Goal: Task Accomplishment & Management: Use online tool/utility

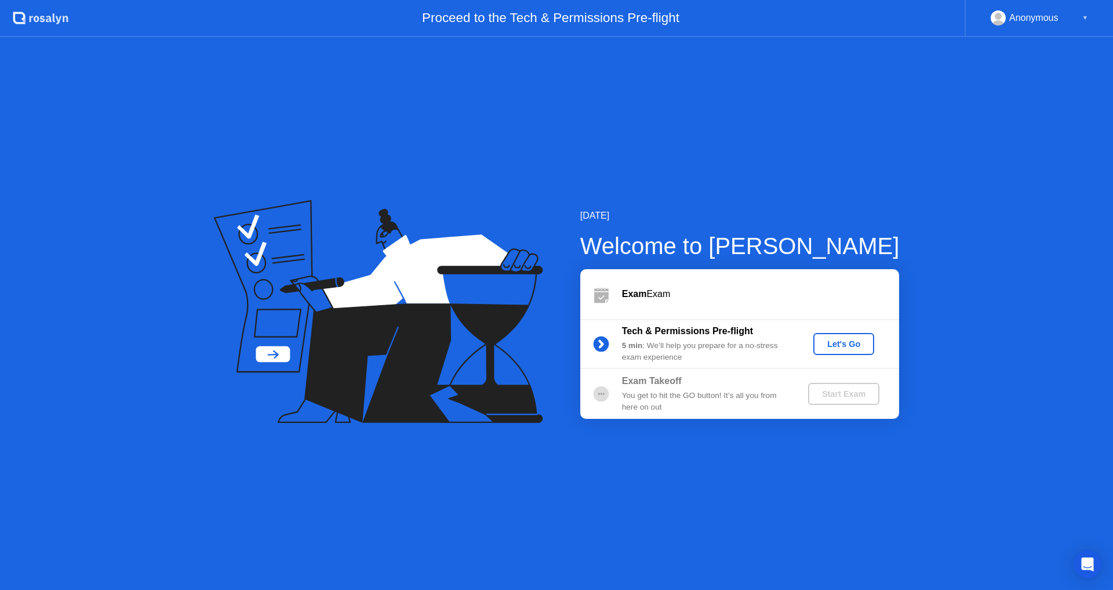
click at [845, 351] on button "Let's Go" at bounding box center [844, 344] width 61 height 22
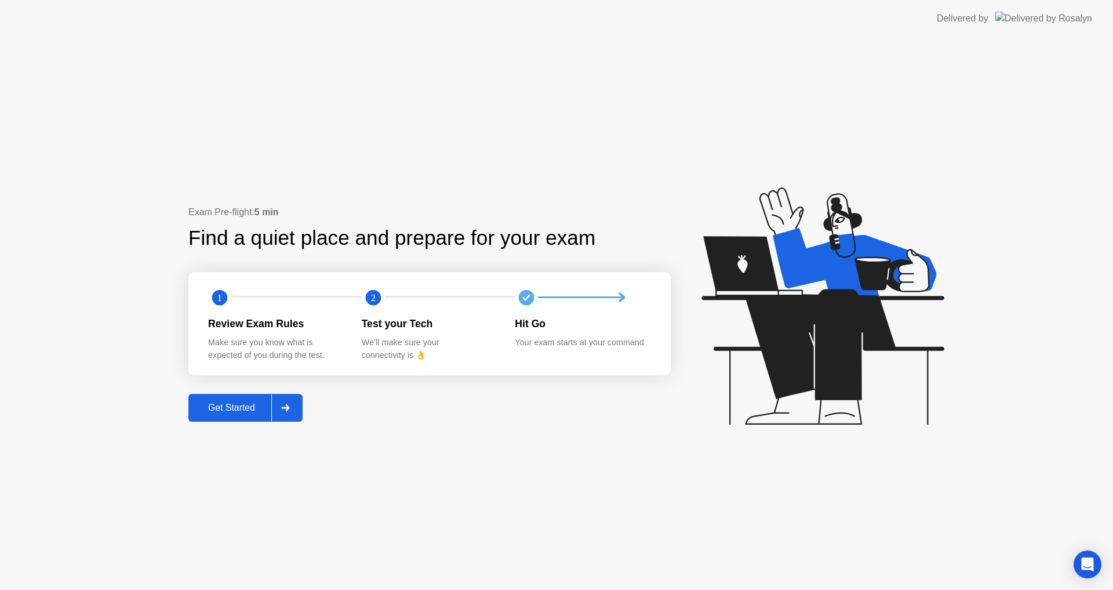
click at [210, 406] on div "Get Started" at bounding box center [231, 407] width 79 height 10
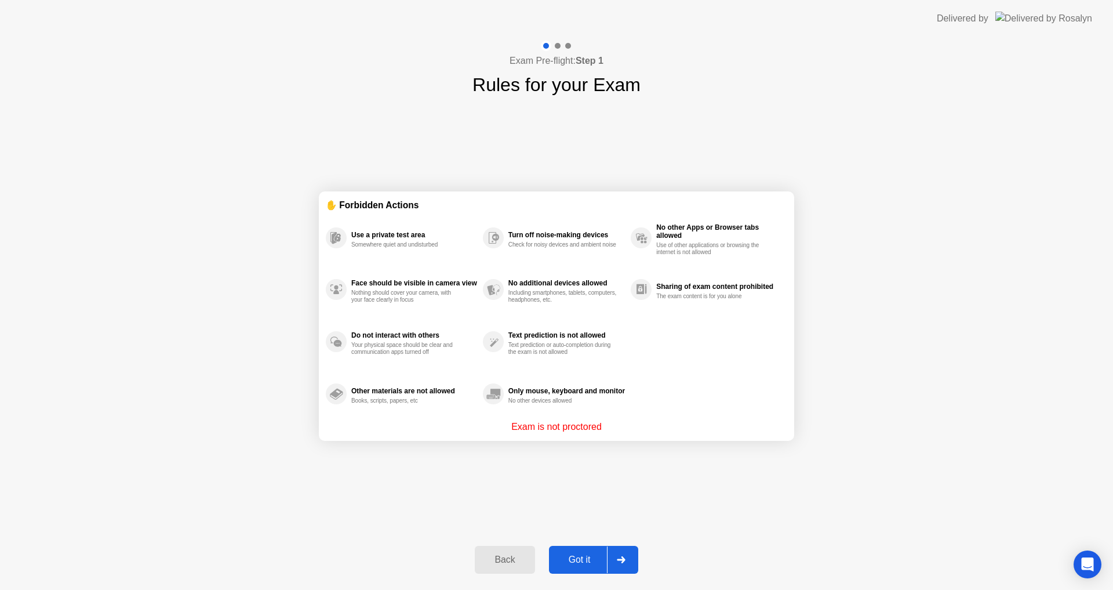
click at [567, 556] on div "Got it" at bounding box center [580, 559] width 55 height 10
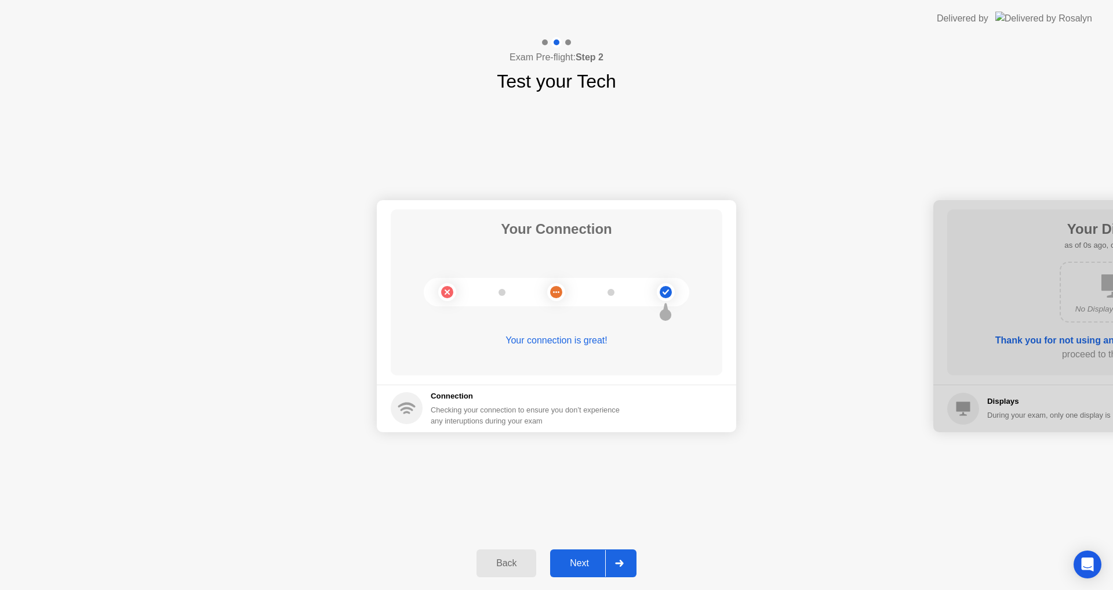
click at [571, 554] on button "Next" at bounding box center [593, 563] width 86 height 28
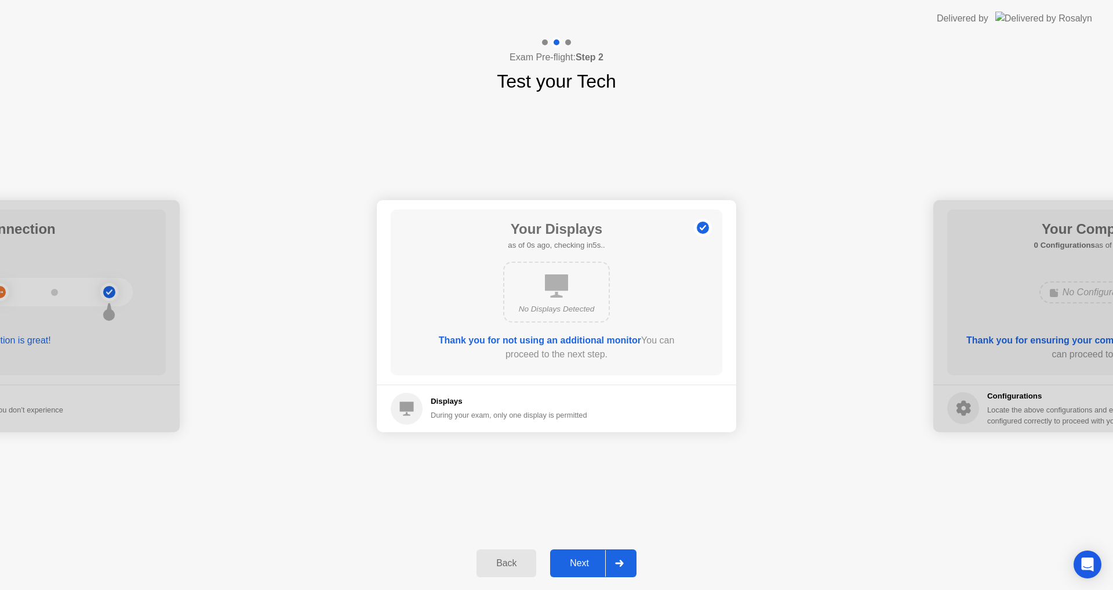
click at [571, 553] on button "Next" at bounding box center [593, 563] width 86 height 28
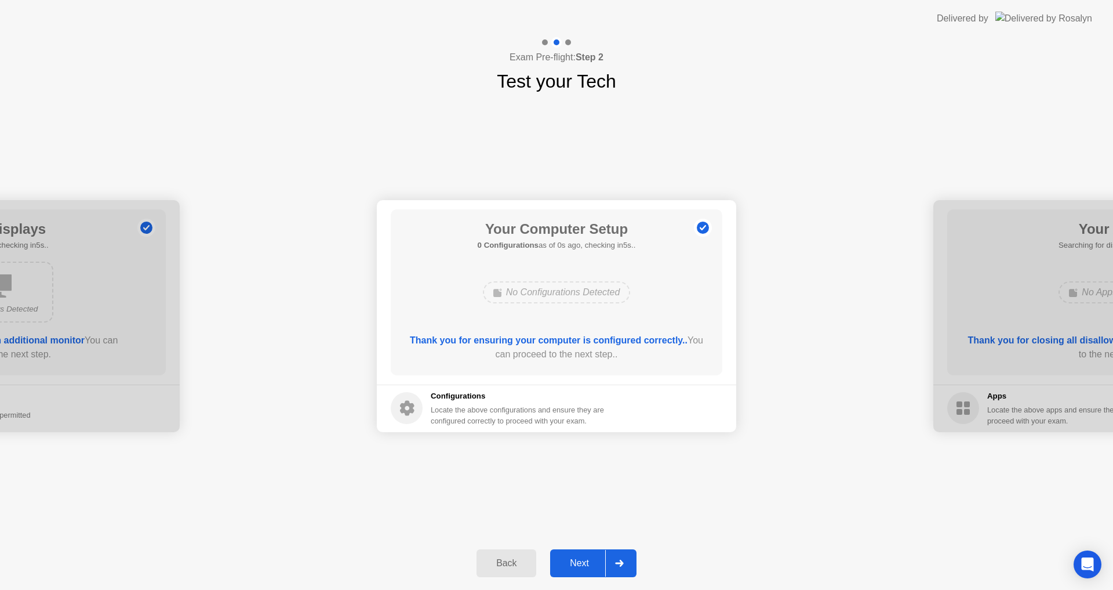
click at [570, 553] on button "Next" at bounding box center [593, 563] width 86 height 28
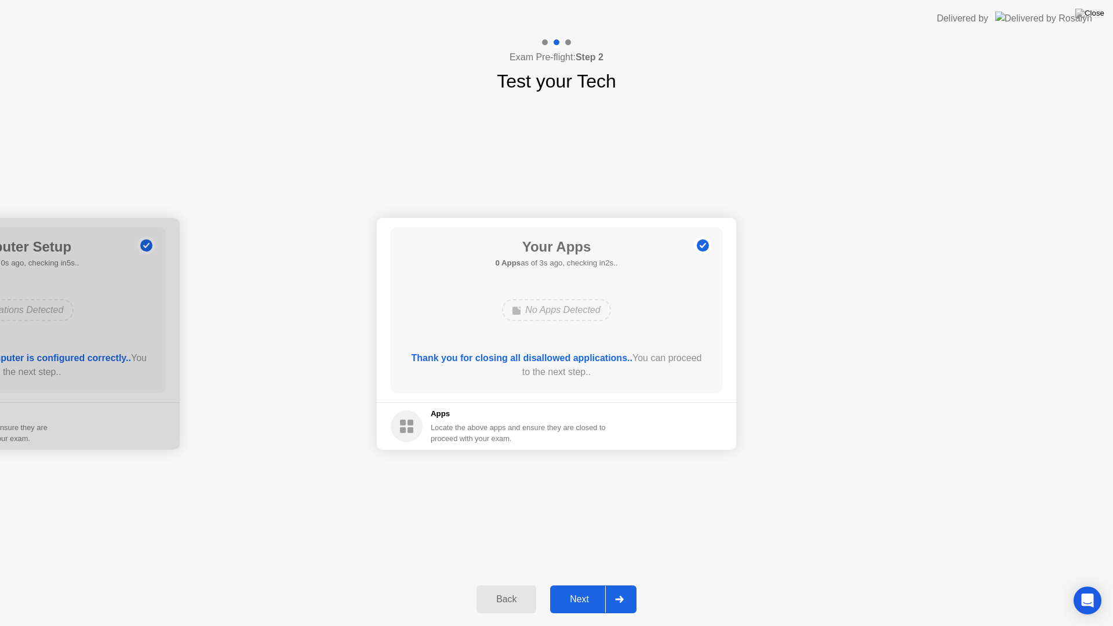
click at [594, 589] on button "Next" at bounding box center [593, 600] width 86 height 28
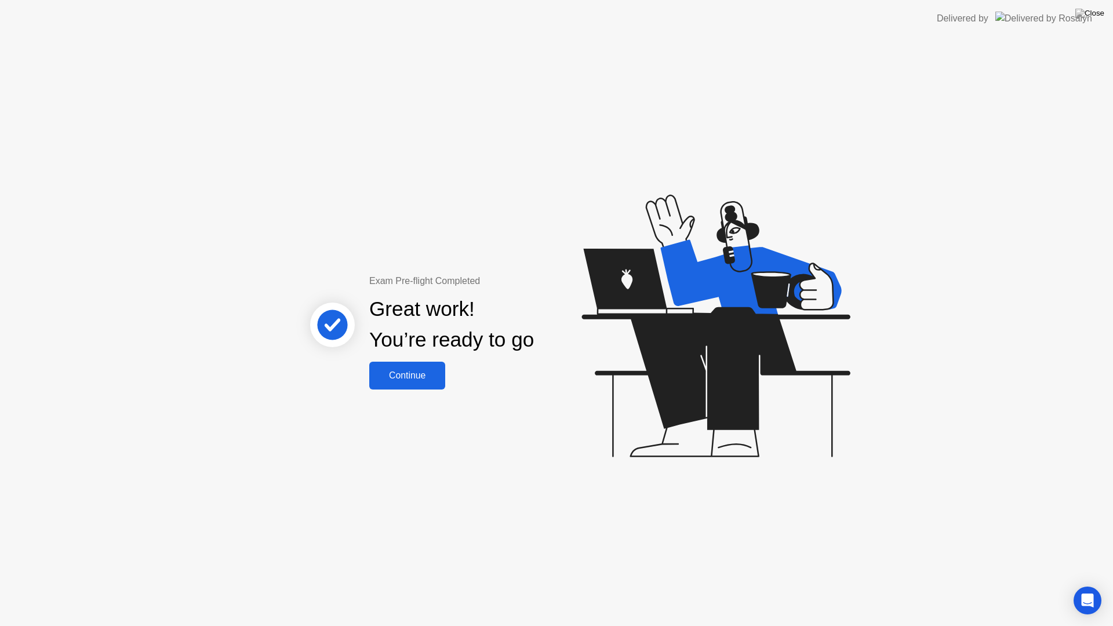
click at [441, 383] on button "Continue" at bounding box center [407, 376] width 76 height 28
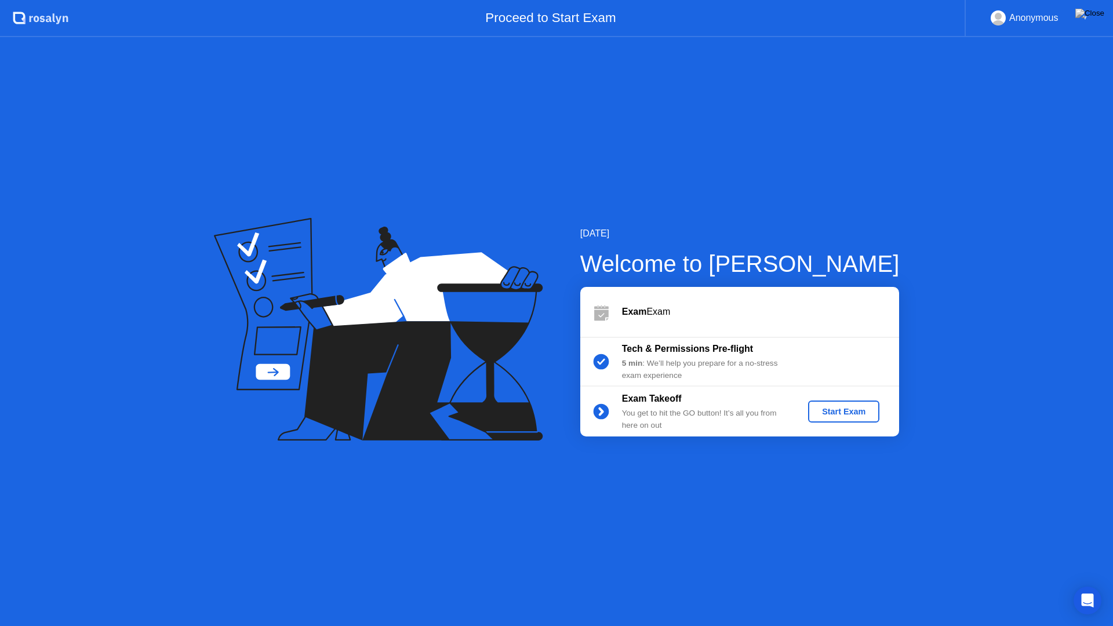
click at [879, 417] on div "Start Exam" at bounding box center [844, 412] width 110 height 22
click at [870, 413] on div "Start Exam" at bounding box center [844, 411] width 62 height 9
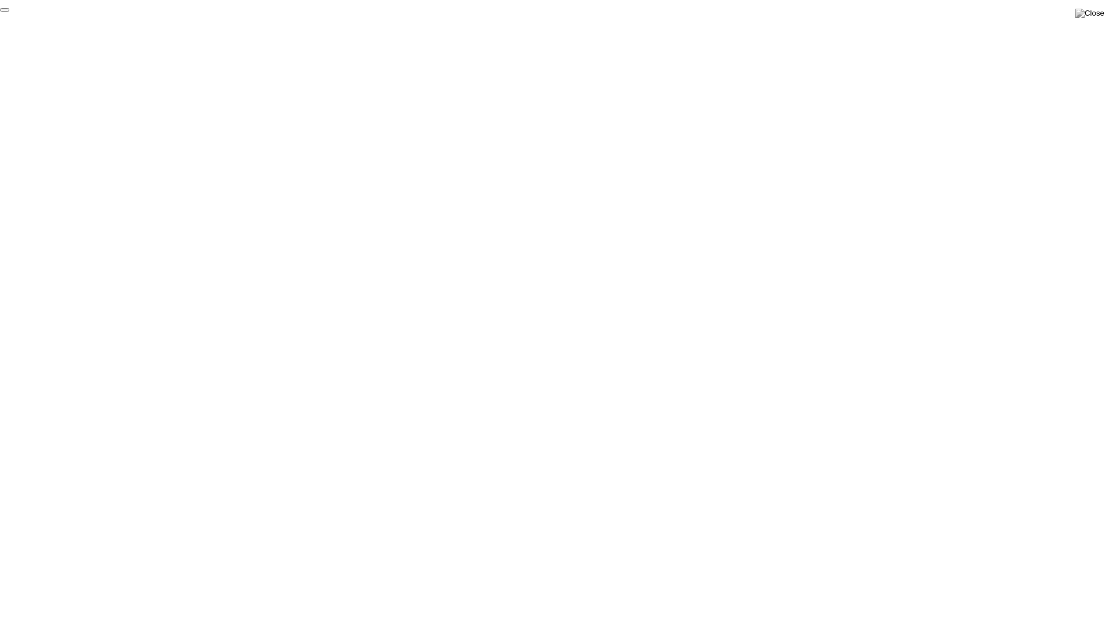
click div "End Proctoring Session"
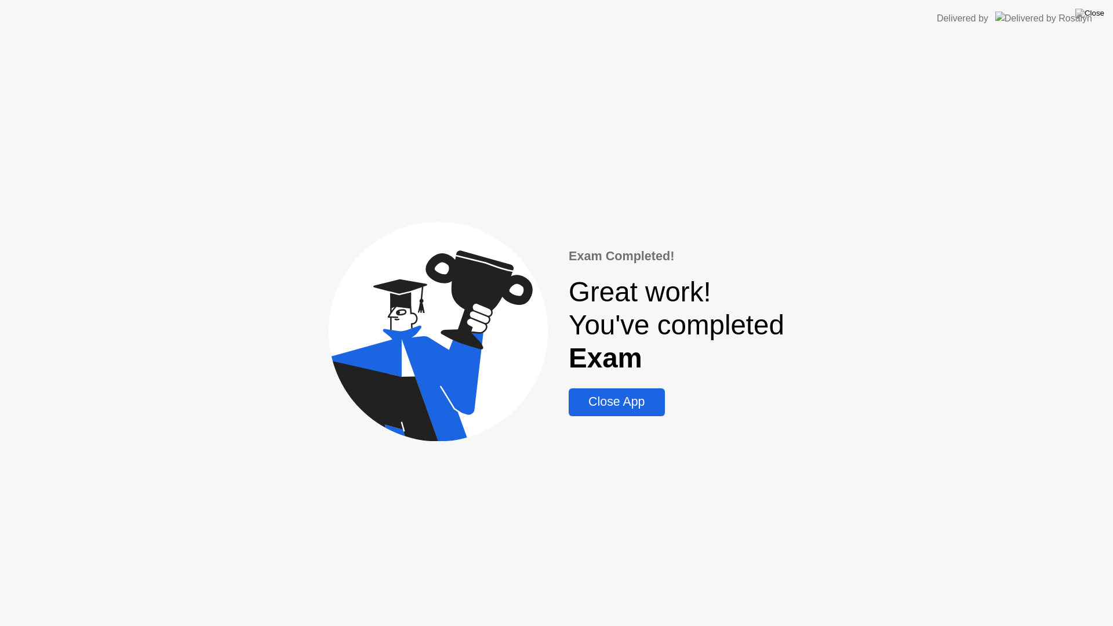
click at [631, 408] on div "Close App" at bounding box center [616, 402] width 89 height 14
